Goal: Transaction & Acquisition: Purchase product/service

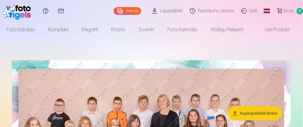
click at [130, 11] on link "Galerija" at bounding box center [128, 11] width 28 height 8
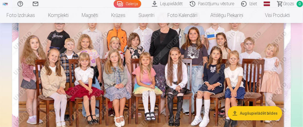
scroll to position [109, 0]
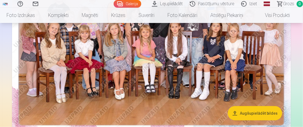
click at [174, 63] on img at bounding box center [151, 44] width 279 height 186
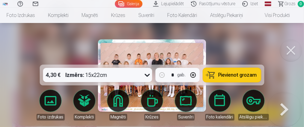
click at [144, 77] on icon at bounding box center [147, 74] width 9 height 9
click at [289, 52] on button at bounding box center [291, 50] width 22 height 22
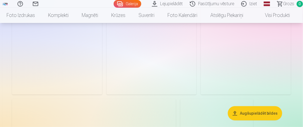
scroll to position [1011, 0]
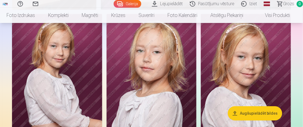
click at [175, 68] on img at bounding box center [152, 81] width 90 height 135
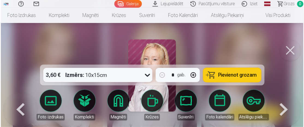
scroll to position [1015, 0]
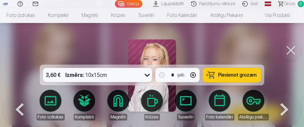
click at [146, 75] on icon at bounding box center [147, 74] width 9 height 9
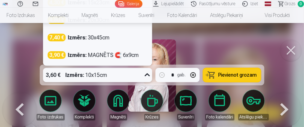
scroll to position [988, 0]
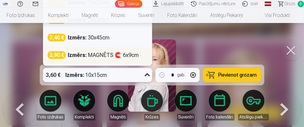
click at [111, 54] on div "Izmērs : MAGNĒTS 🧲 6x9cm" at bounding box center [103, 55] width 71 height 8
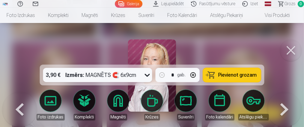
click at [219, 77] on button "Pievienot grozam" at bounding box center [232, 75] width 58 height 14
click at [148, 58] on img at bounding box center [152, 75] width 48 height 72
click at [125, 104] on link "Magnēti" at bounding box center [118, 105] width 31 height 31
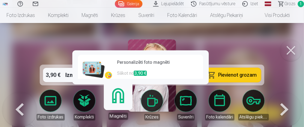
click at [143, 73] on span "3,90 €" at bounding box center [140, 72] width 13 height 5
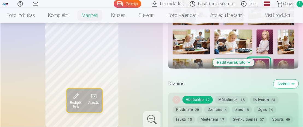
scroll to position [246, 0]
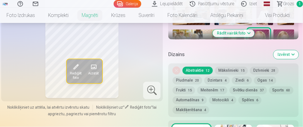
click at [216, 84] on button "Dzintars 4" at bounding box center [216, 81] width 25 height 8
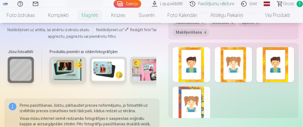
scroll to position [301, 0]
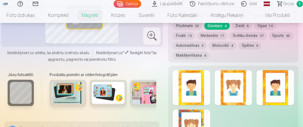
click at [207, 49] on button "Automašīnas 9" at bounding box center [190, 46] width 34 height 8
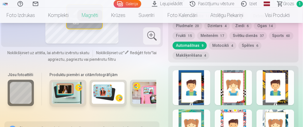
click at [248, 30] on button "Ziedi 6" at bounding box center [242, 26] width 20 height 8
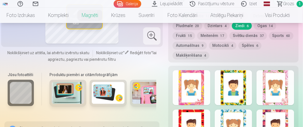
click at [265, 20] on button "Dzīvnieki 28" at bounding box center [264, 16] width 29 height 8
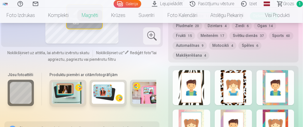
click at [269, 39] on button "Sports 60" at bounding box center [281, 36] width 24 height 8
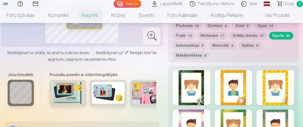
drag, startPoint x: 191, startPoint y: 44, endPoint x: 190, endPoint y: 47, distance: 3.1
click at [190, 39] on button "Frukti 15" at bounding box center [184, 36] width 22 height 8
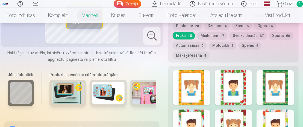
scroll to position [273, 0]
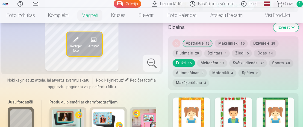
click at [197, 57] on button "Pludmale 20" at bounding box center [188, 53] width 30 height 8
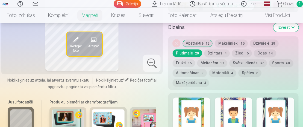
click at [215, 67] on div "Noņemiet dizainu Abstraktie 12 Mākslinieki 15 Dzīvnieki 28 Pludmale 20 Dzintars…" at bounding box center [233, 63] width 130 height 54
click at [215, 57] on button "Dzintars 4" at bounding box center [216, 53] width 25 height 8
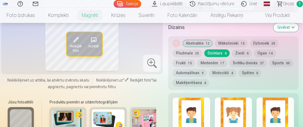
click at [216, 67] on button "Meitenēm 17" at bounding box center [212, 63] width 30 height 8
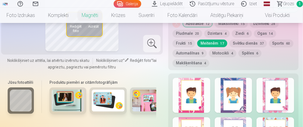
scroll to position [301, 0]
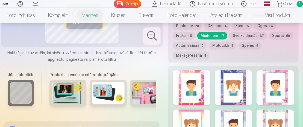
click at [207, 49] on button "Automašīnas 9" at bounding box center [190, 46] width 34 height 8
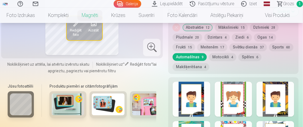
scroll to position [273, 0]
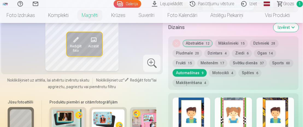
click at [238, 57] on button "Ziedi 6" at bounding box center [242, 53] width 20 height 8
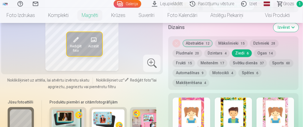
click at [213, 47] on button "Abstraktie 12" at bounding box center [198, 43] width 30 height 8
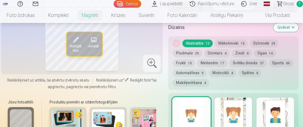
click at [224, 47] on button "Mākslinieki 15" at bounding box center [231, 43] width 33 height 8
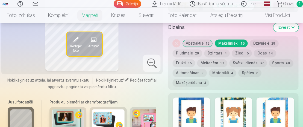
click at [199, 47] on button "Abstraktie 12" at bounding box center [198, 43] width 30 height 8
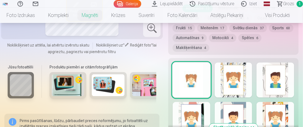
scroll to position [301, 0]
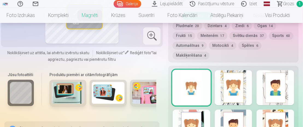
click at [231, 20] on button "Mākslinieki 15" at bounding box center [231, 16] width 33 height 8
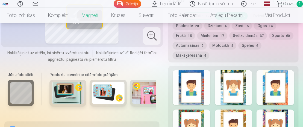
click at [274, 20] on button "Dzīvnieki 28" at bounding box center [264, 16] width 29 height 8
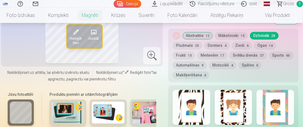
scroll to position [273, 0]
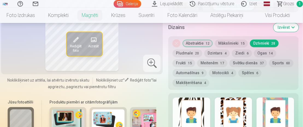
click at [242, 57] on button "Ziedi 6" at bounding box center [242, 53] width 20 height 8
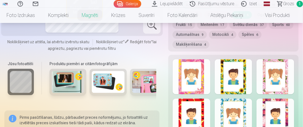
scroll to position [301, 0]
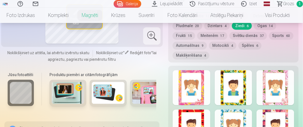
click at [253, 39] on button "Svētku dienās 37" at bounding box center [248, 36] width 37 height 8
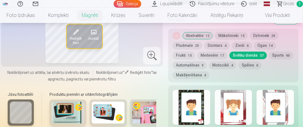
scroll to position [273, 0]
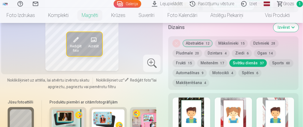
click at [236, 77] on button "Motocikli 4" at bounding box center [222, 73] width 27 height 8
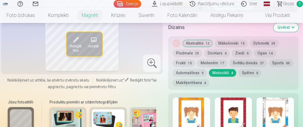
click at [262, 77] on button "Spēles 6" at bounding box center [250, 73] width 23 height 8
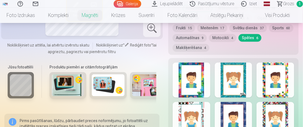
scroll to position [301, 0]
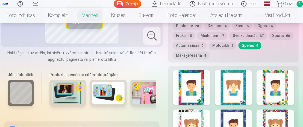
click at [267, 30] on button "Ogas 14" at bounding box center [265, 26] width 22 height 8
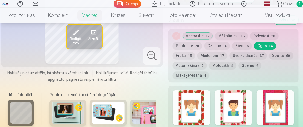
scroll to position [273, 0]
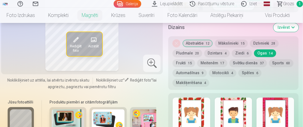
click at [218, 67] on button "Meitenēm 17" at bounding box center [212, 63] width 30 height 8
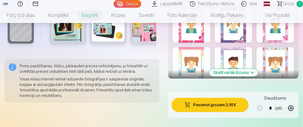
scroll to position [355, 0]
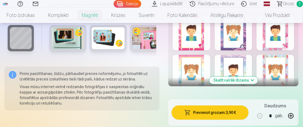
click at [217, 84] on button "Skatīt vairāk dizainu" at bounding box center [233, 80] width 49 height 8
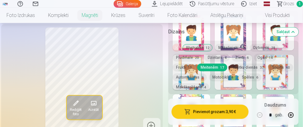
click at [199, 90] on div at bounding box center [192, 72] width 38 height 35
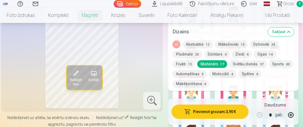
scroll to position [383, 0]
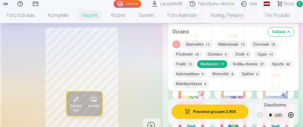
click at [238, 94] on div at bounding box center [234, 80] width 38 height 35
click at [208, 93] on div at bounding box center [192, 80] width 38 height 35
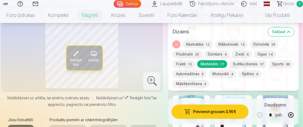
scroll to position [437, 0]
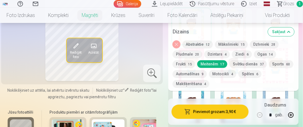
click at [265, 89] on div "Noņemiet dizainu Abstraktie 12 Mākslinieki 15 Dzīvnieki 28 Pludmale 20 Dzintars…" at bounding box center [233, 65] width 130 height 50
click at [265, 83] on div at bounding box center [276, 65] width 38 height 35
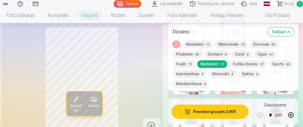
scroll to position [355, 0]
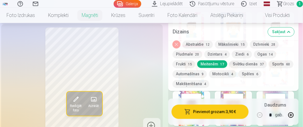
click at [206, 86] on div at bounding box center [192, 68] width 38 height 35
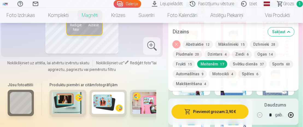
scroll to position [492, 0]
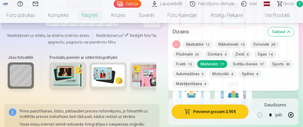
click at [180, 45] on button "Noņemiet dizainu" at bounding box center [177, 44] width 8 height 8
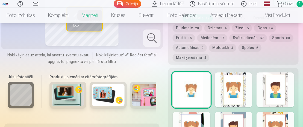
scroll to position [260, 0]
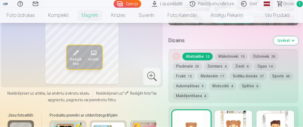
click at [220, 80] on button "Meitenēm 17" at bounding box center [212, 76] width 30 height 8
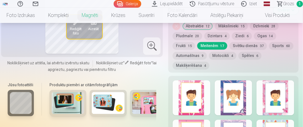
scroll to position [315, 0]
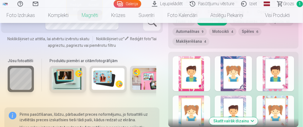
click at [272, 82] on div at bounding box center [276, 73] width 38 height 35
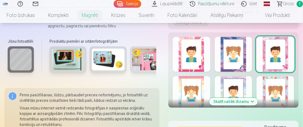
scroll to position [342, 0]
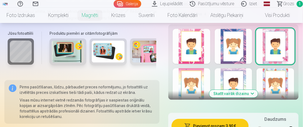
click at [242, 64] on div at bounding box center [234, 46] width 38 height 35
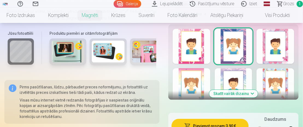
click at [242, 97] on button "Skatīt vairāk dizainu" at bounding box center [233, 94] width 49 height 8
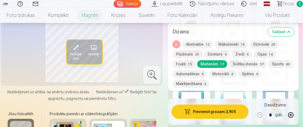
scroll to position [424, 0]
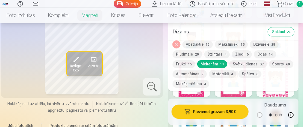
click at [280, 94] on div at bounding box center [276, 78] width 38 height 35
click at [260, 93] on div at bounding box center [276, 78] width 38 height 35
click at [237, 93] on div at bounding box center [234, 78] width 38 height 35
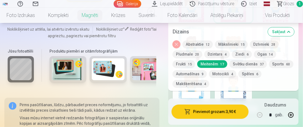
scroll to position [506, 0]
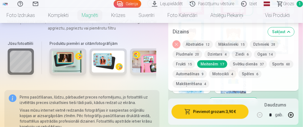
click at [238, 93] on div at bounding box center [234, 75] width 38 height 35
click at [204, 93] on div at bounding box center [192, 75] width 38 height 35
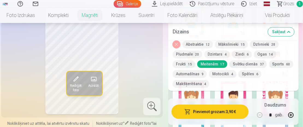
scroll to position [396, 0]
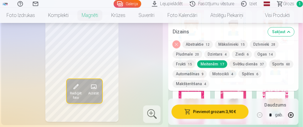
click at [239, 84] on div at bounding box center [234, 66] width 38 height 35
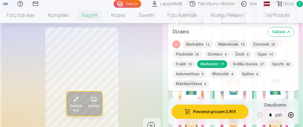
scroll to position [369, 0]
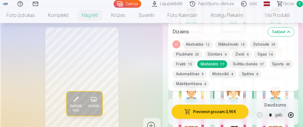
click at [204, 95] on div at bounding box center [192, 94] width 38 height 35
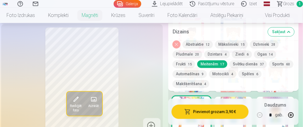
scroll to position [342, 0]
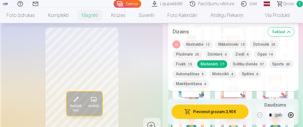
click at [232, 95] on div at bounding box center [234, 82] width 38 height 35
click at [242, 54] on button "Ziedi 6" at bounding box center [242, 54] width 20 height 8
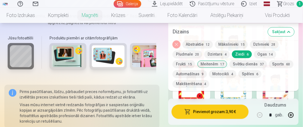
click at [245, 94] on div at bounding box center [234, 82] width 38 height 35
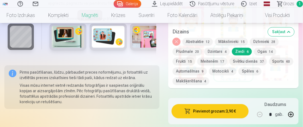
scroll to position [369, 0]
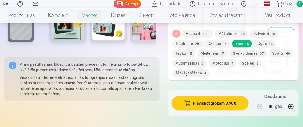
click at [255, 57] on button "Svētku dienās 37" at bounding box center [248, 53] width 37 height 8
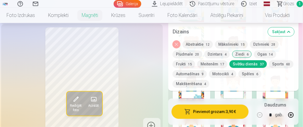
scroll to position [506, 0]
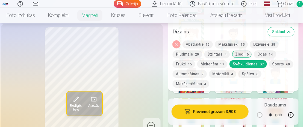
click at [249, 91] on div at bounding box center [234, 75] width 38 height 35
click at [212, 64] on button "Meitenēm 17" at bounding box center [212, 64] width 30 height 8
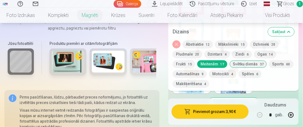
click at [178, 44] on button "Noņemiet dizainu" at bounding box center [177, 44] width 8 height 8
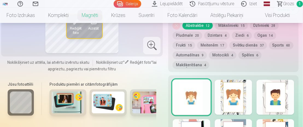
scroll to position [260, 0]
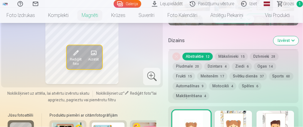
click at [220, 80] on button "Meitenēm 17" at bounding box center [212, 76] width 30 height 8
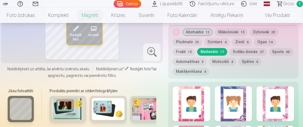
scroll to position [315, 0]
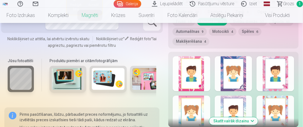
click at [273, 85] on div at bounding box center [276, 73] width 38 height 35
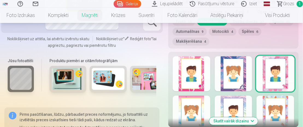
click at [206, 87] on div at bounding box center [192, 73] width 38 height 35
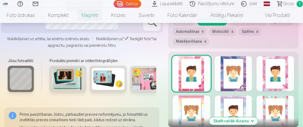
click at [196, 91] on div at bounding box center [192, 73] width 38 height 35
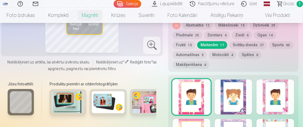
scroll to position [342, 0]
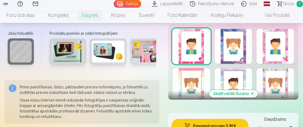
click at [239, 64] on div at bounding box center [234, 46] width 38 height 35
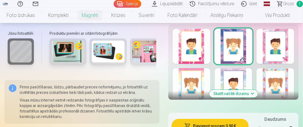
click at [273, 73] on div "Skatīt vairāk dizainu" at bounding box center [233, 61] width 130 height 75
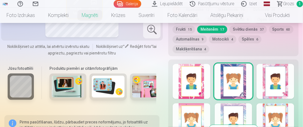
scroll to position [315, 0]
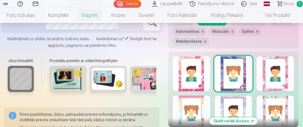
click at [277, 68] on div at bounding box center [276, 73] width 38 height 35
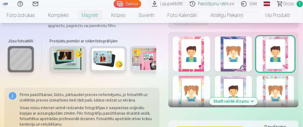
scroll to position [342, 0]
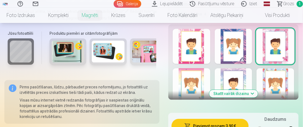
click at [205, 93] on div at bounding box center [192, 85] width 38 height 35
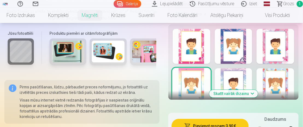
click at [238, 85] on div at bounding box center [234, 85] width 38 height 35
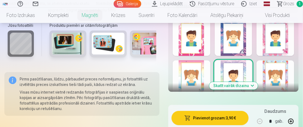
scroll to position [369, 0]
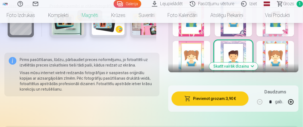
click at [275, 72] on div at bounding box center [276, 58] width 38 height 35
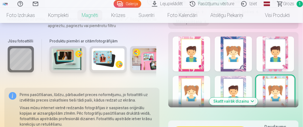
scroll to position [342, 0]
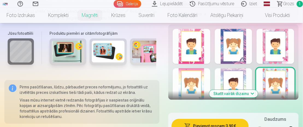
click at [229, 97] on button "Skatīt vairāk dizainu" at bounding box center [233, 94] width 49 height 8
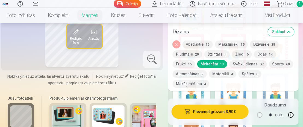
scroll to position [424, 0]
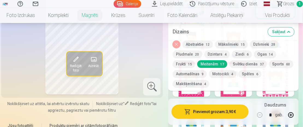
click at [271, 94] on div at bounding box center [276, 78] width 38 height 35
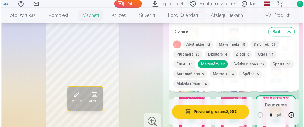
scroll to position [396, 0]
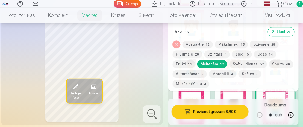
click at [233, 112] on button "Pievienot grozam : 3,90 €" at bounding box center [210, 111] width 77 height 14
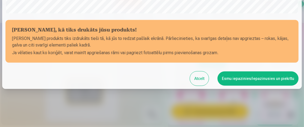
click at [258, 78] on button "Esmu iepazinies/iepazinusies un piekrītu" at bounding box center [258, 78] width 81 height 14
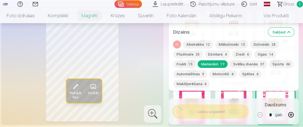
scroll to position [214, 0]
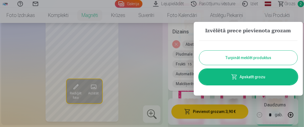
click at [251, 77] on link "Apskatīt grozu" at bounding box center [248, 76] width 98 height 15
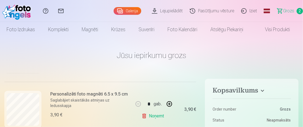
scroll to position [87, 0]
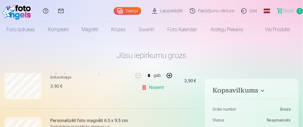
click at [161, 88] on link "Noņemt" at bounding box center [154, 87] width 25 height 11
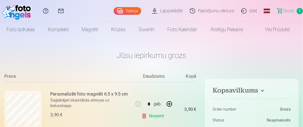
drag, startPoint x: 131, startPoint y: 12, endPoint x: 118, endPoint y: 10, distance: 12.5
click at [118, 10] on link "Galerija" at bounding box center [128, 11] width 28 height 8
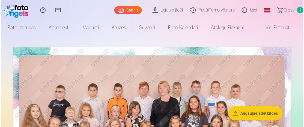
scroll to position [55, 0]
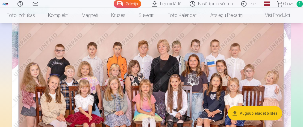
click at [227, 86] on img at bounding box center [151, 98] width 279 height 186
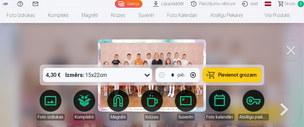
click at [149, 75] on icon at bounding box center [147, 75] width 5 height 3
drag, startPoint x: 251, startPoint y: 50, endPoint x: 258, endPoint y: 76, distance: 26.4
click at [258, 76] on button "Pievienot grozam" at bounding box center [232, 75] width 58 height 14
click at [289, 6] on span "Grozs" at bounding box center [290, 4] width 11 height 7
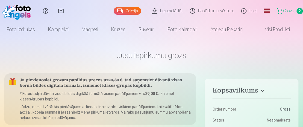
click at [138, 8] on link "Galerija" at bounding box center [128, 11] width 28 height 8
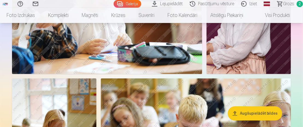
scroll to position [738, 0]
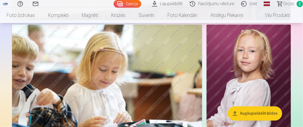
click at [245, 75] on img at bounding box center [249, 88] width 84 height 127
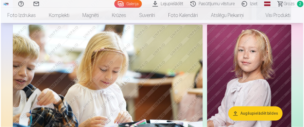
scroll to position [740, 0]
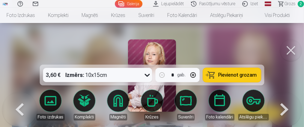
click at [149, 74] on icon at bounding box center [147, 75] width 5 height 3
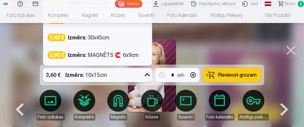
scroll to position [714, 0]
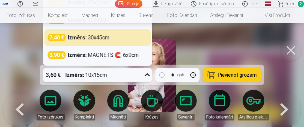
click at [256, 39] on div at bounding box center [152, 63] width 304 height 127
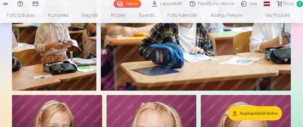
scroll to position [985, 0]
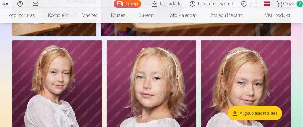
click at [258, 112] on button "Augšupielādēt bildes" at bounding box center [255, 113] width 54 height 14
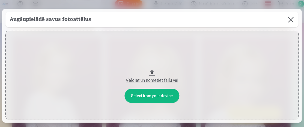
click at [166, 81] on div "Velciet un nometiet failu vai" at bounding box center [152, 80] width 283 height 7
click at [288, 20] on button at bounding box center [291, 19] width 15 height 15
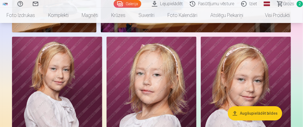
click at [289, 3] on span "Grozs" at bounding box center [288, 4] width 11 height 7
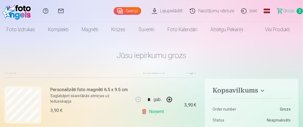
scroll to position [32, 0]
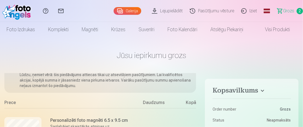
click at [136, 10] on link "Galerija" at bounding box center [128, 11] width 28 height 8
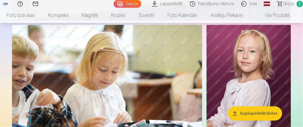
click at [256, 80] on img at bounding box center [249, 88] width 84 height 127
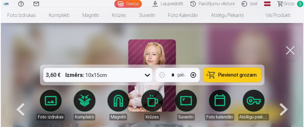
scroll to position [740, 0]
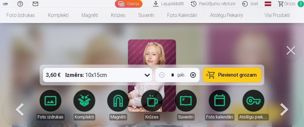
click at [234, 79] on button "Pievienot grozam" at bounding box center [232, 75] width 58 height 14
click at [294, 3] on span "Grozs" at bounding box center [290, 4] width 11 height 7
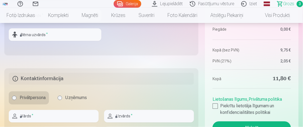
scroll to position [246, 0]
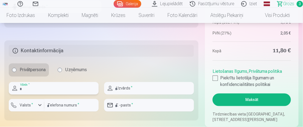
click at [61, 95] on input "text" at bounding box center [54, 88] width 90 height 13
type input "*****"
type input "******"
type input "********"
drag, startPoint x: 131, startPoint y: 96, endPoint x: 120, endPoint y: 93, distance: 11.6
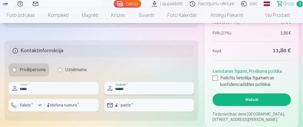
click at [115, 93] on input "******" at bounding box center [149, 88] width 90 height 13
type input "*********"
click at [129, 111] on input "email" at bounding box center [149, 105] width 90 height 13
type input "**********"
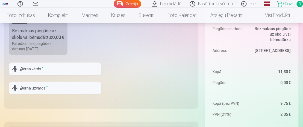
scroll to position [164, 0]
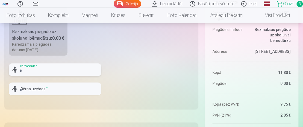
click at [59, 76] on input "text" at bounding box center [55, 69] width 93 height 13
type input "*******"
click at [39, 95] on input "text" at bounding box center [55, 89] width 93 height 13
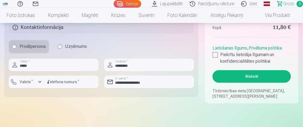
scroll to position [301, 0]
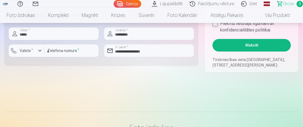
type input "******"
click at [215, 26] on div at bounding box center [215, 23] width 5 height 5
drag, startPoint x: 234, startPoint y: 51, endPoint x: 255, endPoint y: 54, distance: 21.3
click at [255, 51] on button "Maksāt" at bounding box center [252, 45] width 78 height 13
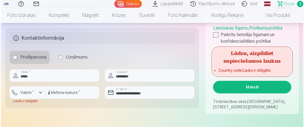
scroll to position [273, 0]
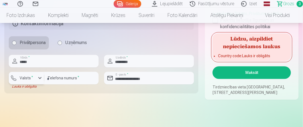
click at [43, 84] on button "Valsts *" at bounding box center [27, 78] width 36 height 13
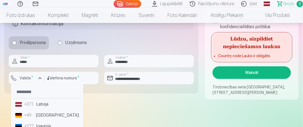
click at [48, 110] on li "+371 Latvija" at bounding box center [47, 104] width 68 height 11
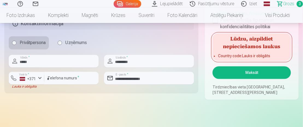
click at [240, 79] on button "Maksāt" at bounding box center [252, 72] width 78 height 13
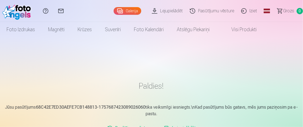
click at [247, 9] on link "Iziet" at bounding box center [250, 11] width 23 height 22
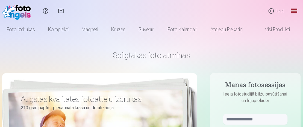
click at [281, 13] on link "Ieiet" at bounding box center [276, 11] width 25 height 22
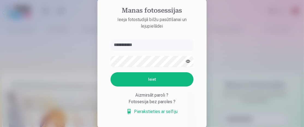
type input "**********"
click at [189, 62] on button "button" at bounding box center [188, 61] width 10 height 10
click at [148, 80] on button "Ieiet" at bounding box center [152, 79] width 83 height 14
